Goal: Information Seeking & Learning: Learn about a topic

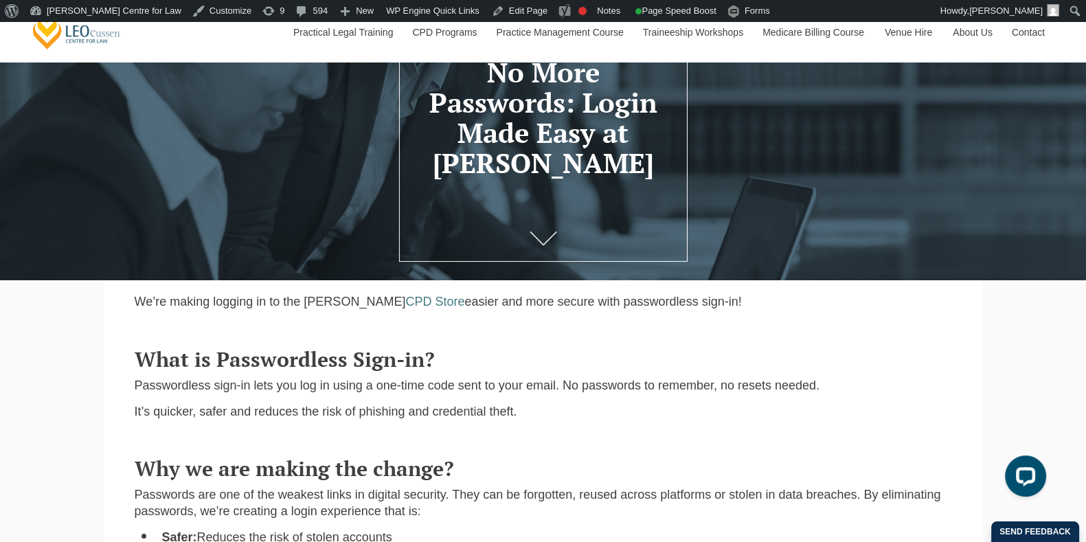
scroll to position [171, 0]
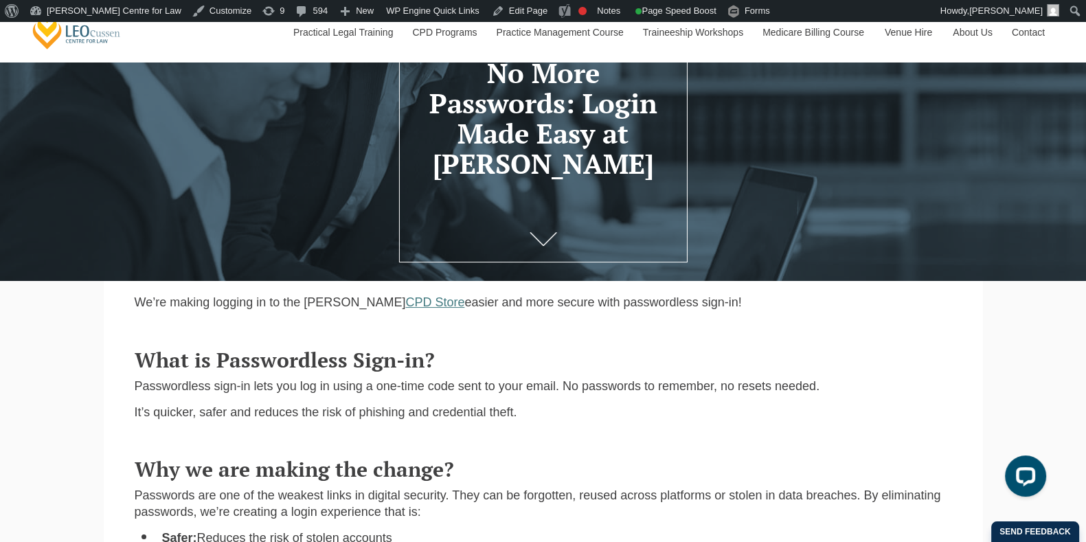
click at [405, 308] on link "CPD Store" at bounding box center [434, 302] width 59 height 14
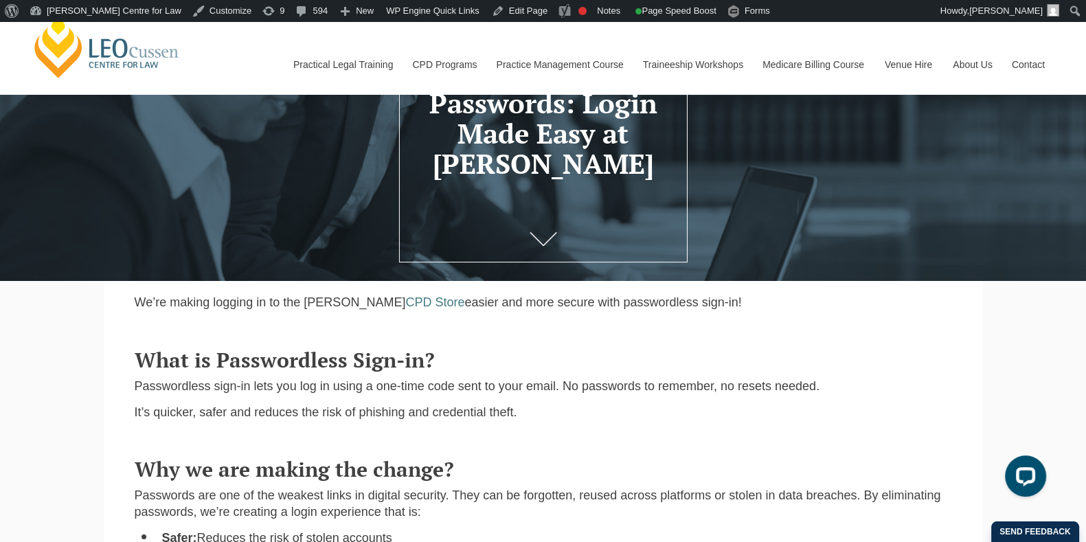
click at [593, 460] on div "Why we are making the change? Passwords are one of the weakest links in digital…" at bounding box center [543, 526] width 838 height 165
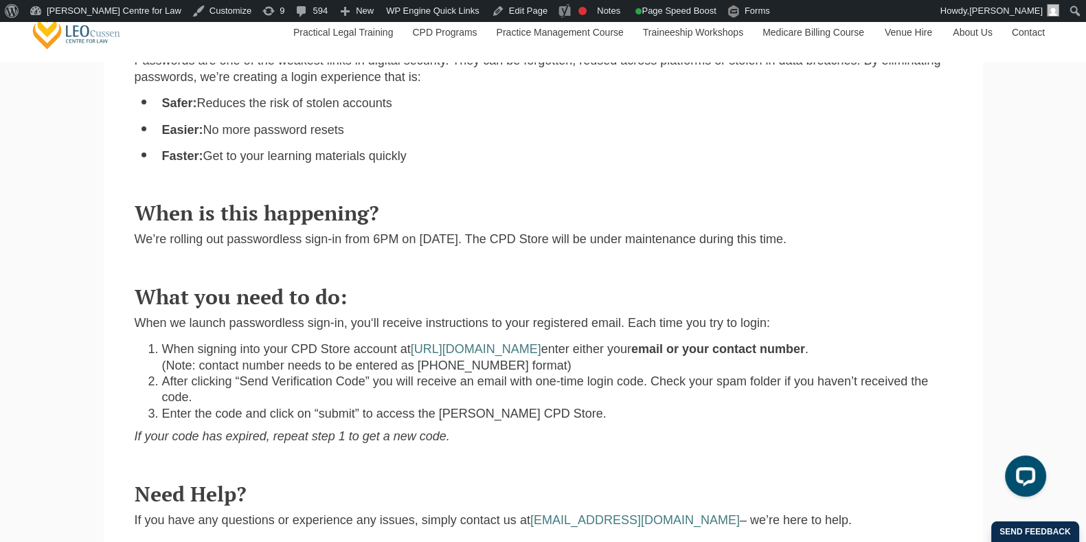
scroll to position [515, 0]
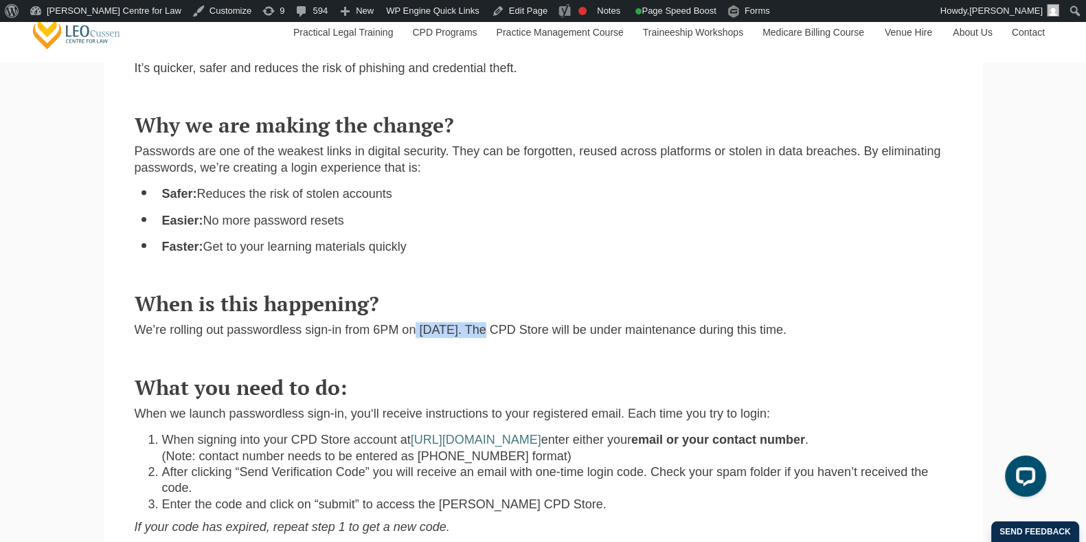
drag, startPoint x: 491, startPoint y: 331, endPoint x: 416, endPoint y: 335, distance: 74.3
click at [416, 335] on p "We’re rolling out passwordless sign-in from 6PM on [DATE]. The CPD Store will b…" at bounding box center [544, 330] width 818 height 16
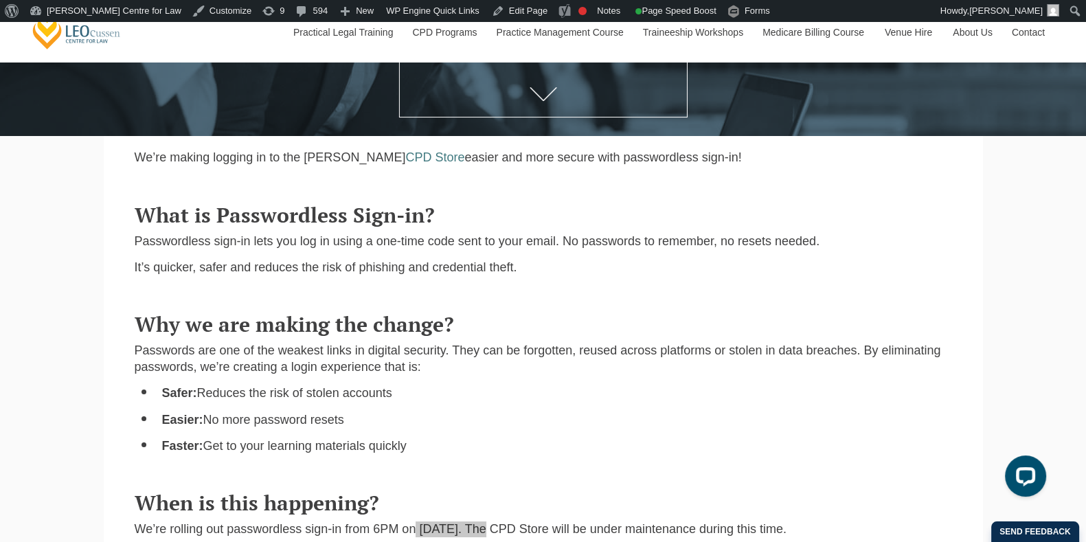
scroll to position [343, 0]
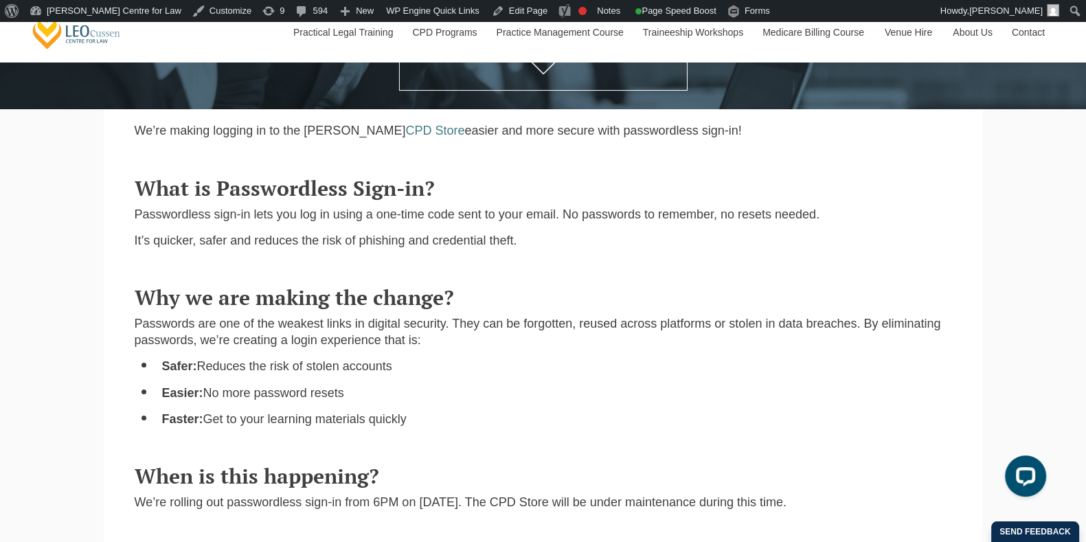
click at [124, 137] on section "We’re making logging in to the [PERSON_NAME] CPD Store easier and more secure w…" at bounding box center [543, 129] width 879 height 40
drag, startPoint x: 134, startPoint y: 133, endPoint x: 735, endPoint y: 143, distance: 601.2
click at [735, 143] on div "We’re making logging in to the [PERSON_NAME] CPD Store easier and more secure w…" at bounding box center [543, 136] width 838 height 26
copy p "We’re making logging in to the [PERSON_NAME] CPD Store easier and more secure w…"
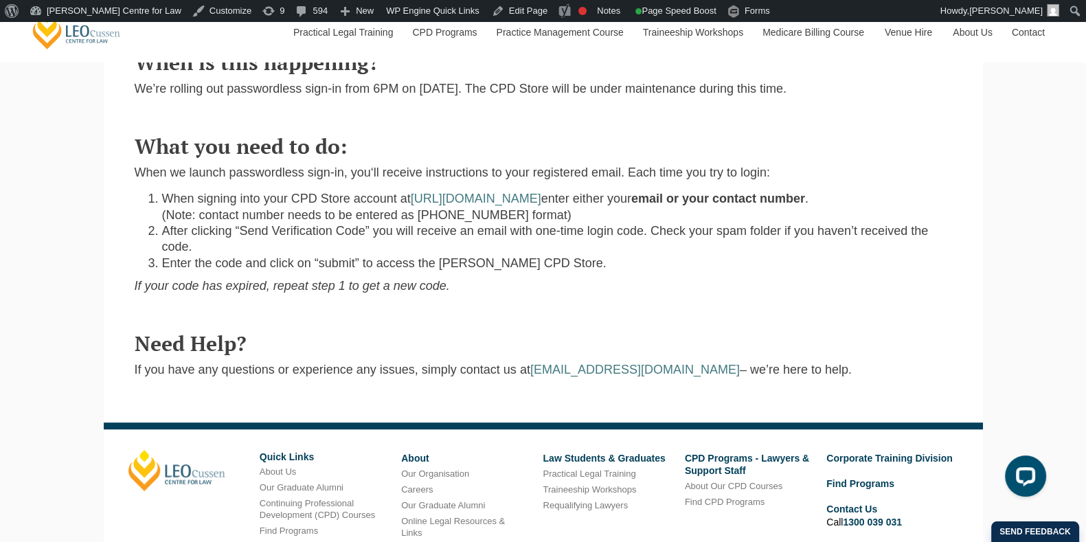
scroll to position [773, 0]
